Goal: Transaction & Acquisition: Purchase product/service

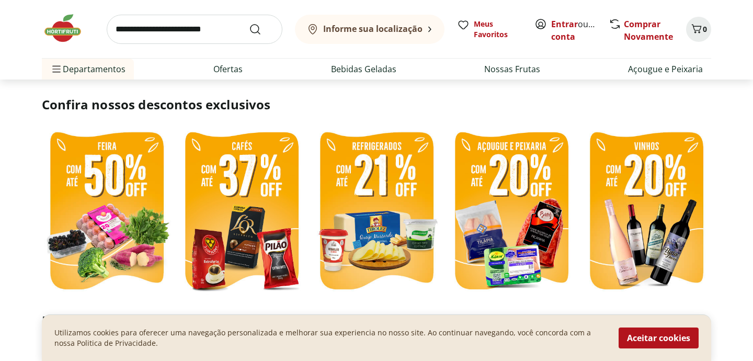
scroll to position [239, 0]
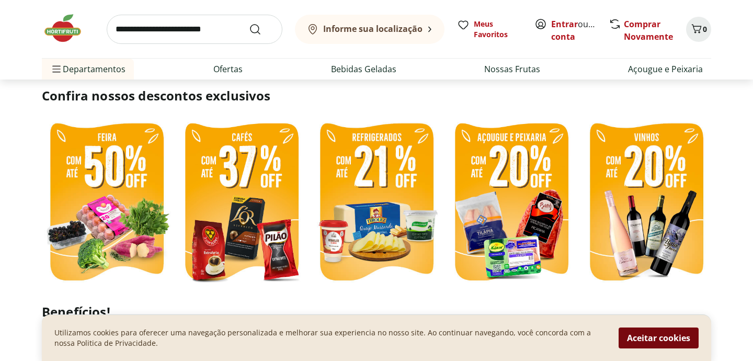
click at [655, 337] on button "Aceitar cookies" at bounding box center [658, 337] width 80 height 21
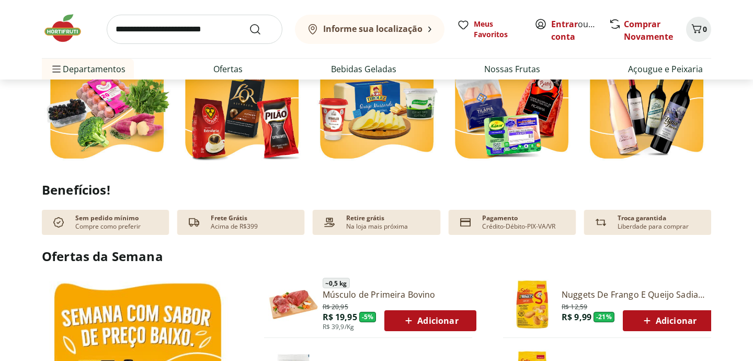
scroll to position [0, 0]
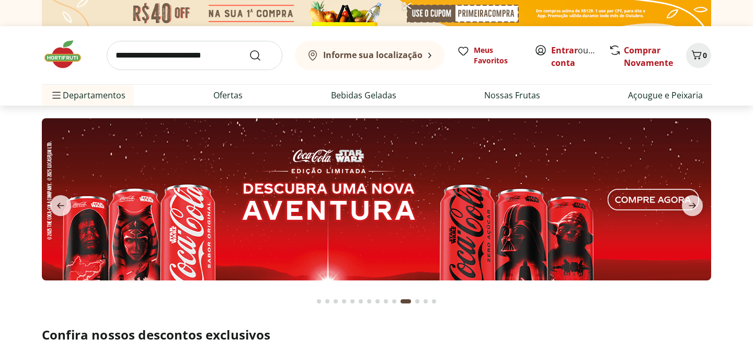
click at [213, 53] on input "search" at bounding box center [195, 55] width 176 height 29
type input "*****"
click at [249, 49] on button "Submit Search" at bounding box center [261, 55] width 25 height 13
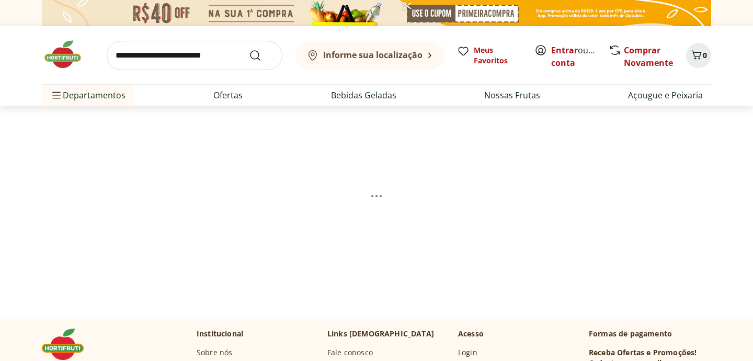
select select "**********"
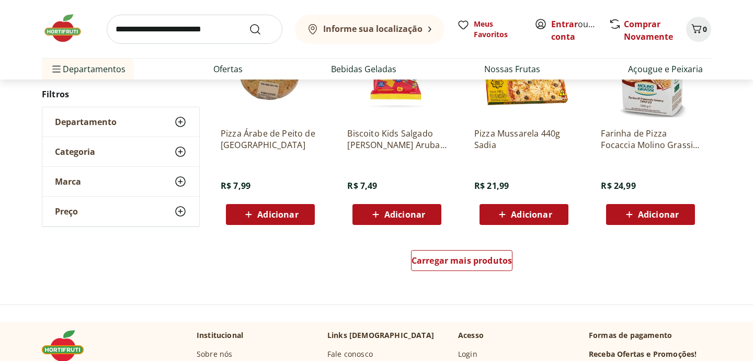
scroll to position [661, 0]
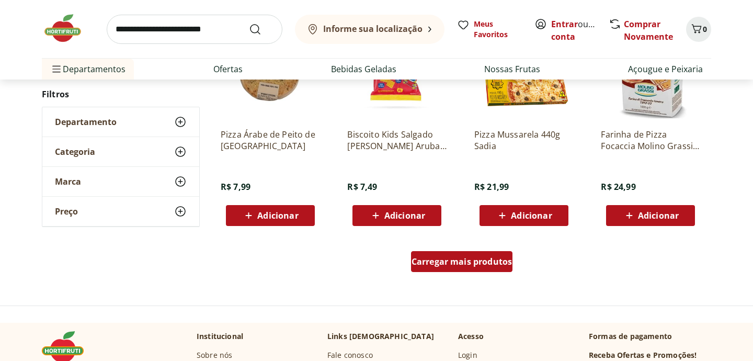
click at [442, 259] on span "Carregar mais produtos" at bounding box center [461, 261] width 101 height 8
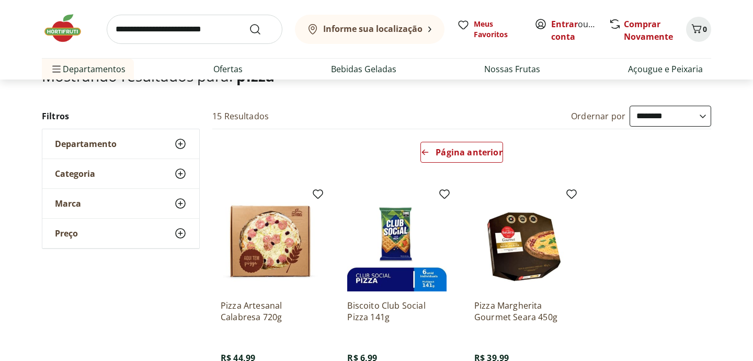
scroll to position [86, 0]
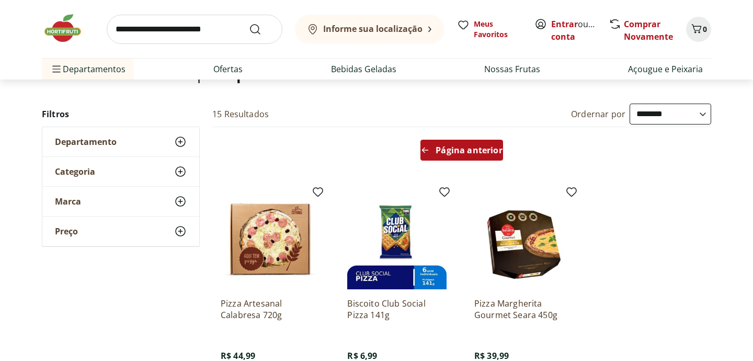
click at [447, 155] on div "Página anterior" at bounding box center [461, 150] width 82 height 21
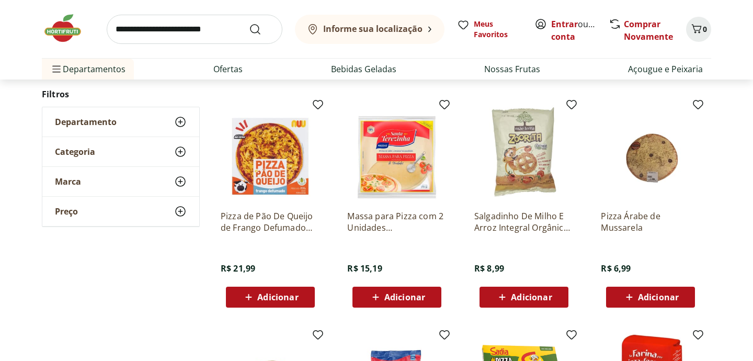
scroll to position [319, 0]
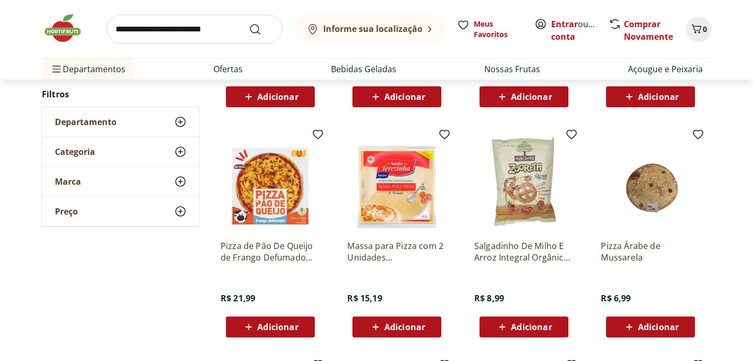
click at [651, 184] on img at bounding box center [650, 181] width 99 height 99
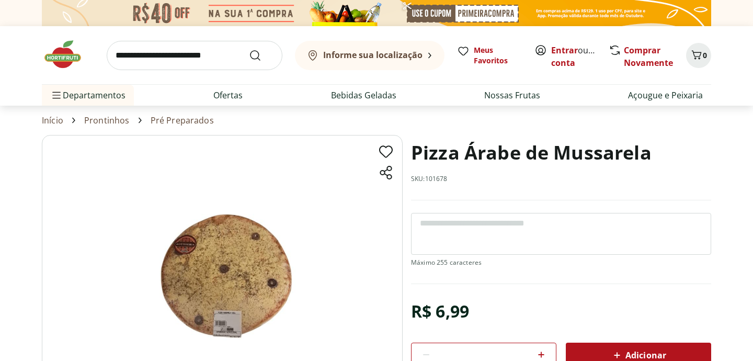
click at [253, 283] on img at bounding box center [222, 261] width 361 height 253
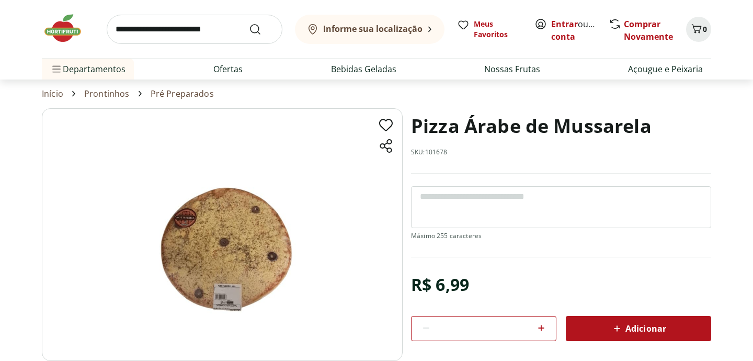
scroll to position [25, 0]
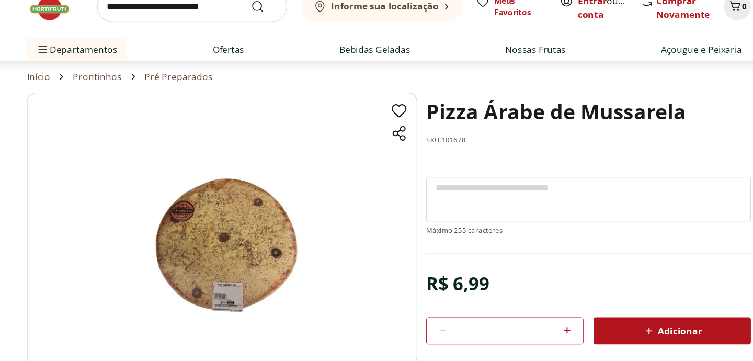
click at [230, 324] on img at bounding box center [222, 236] width 361 height 253
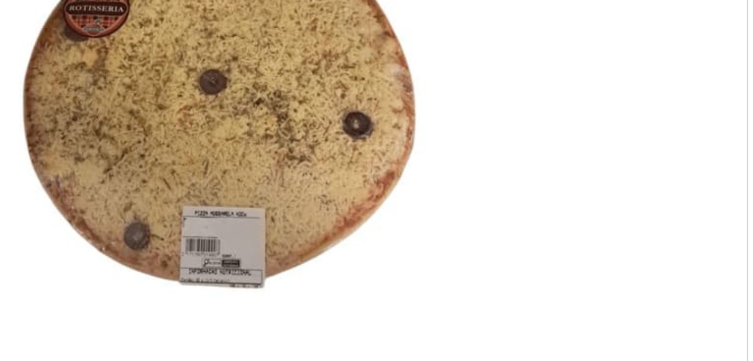
click at [228, 303] on img at bounding box center [222, 236] width 361 height 253
click at [248, 300] on img at bounding box center [222, 236] width 361 height 253
click at [278, 300] on img at bounding box center [222, 236] width 361 height 253
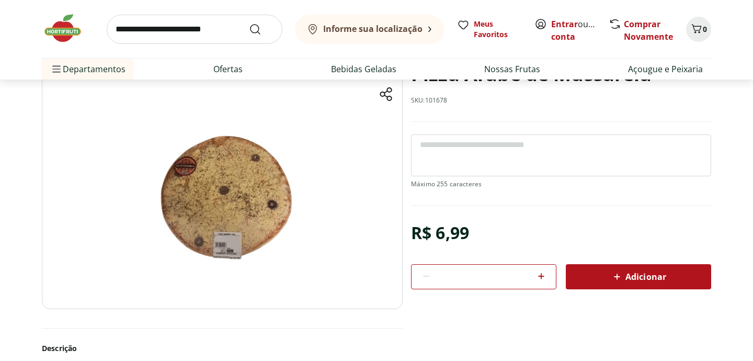
scroll to position [80, 0]
